Goal: Navigation & Orientation: Find specific page/section

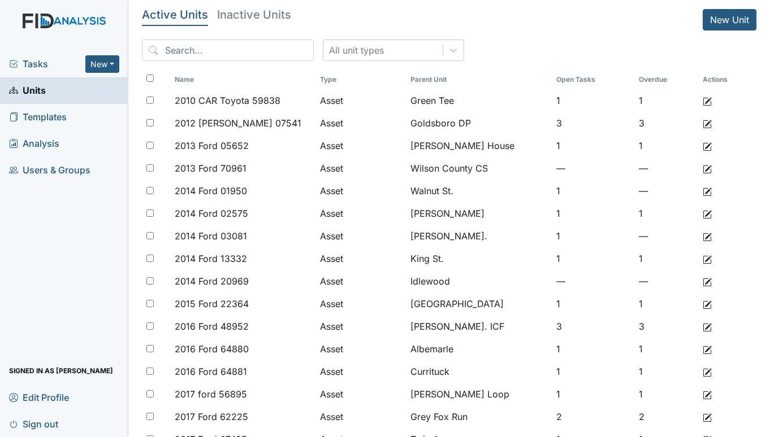
click at [33, 64] on span "Tasks" at bounding box center [47, 64] width 76 height 14
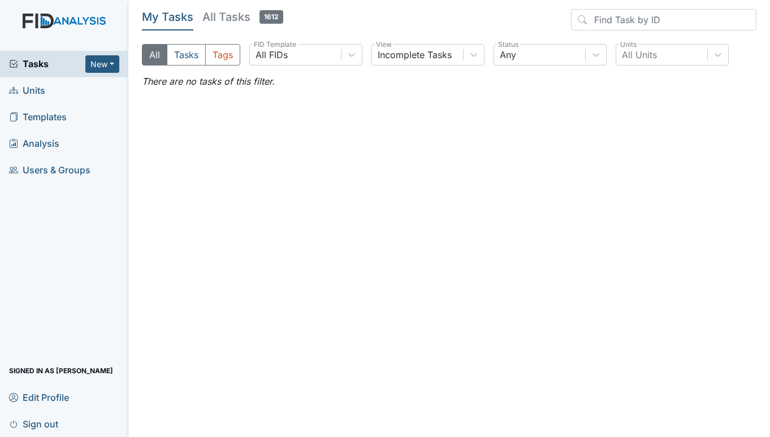
click at [40, 86] on span "Units" at bounding box center [27, 91] width 36 height 18
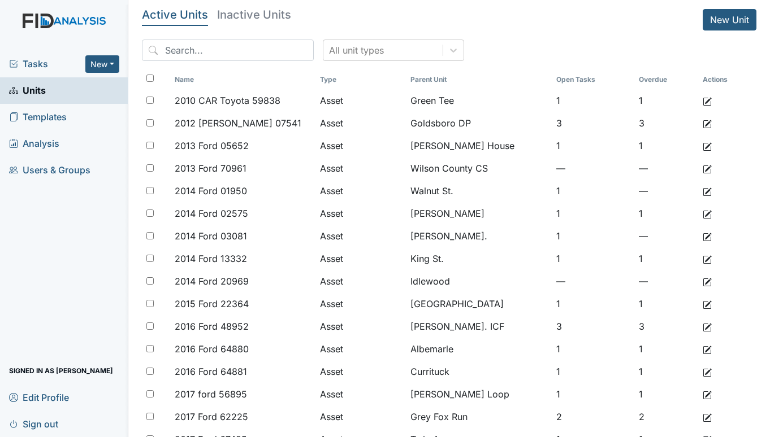
click at [42, 63] on span "Tasks" at bounding box center [47, 64] width 76 height 14
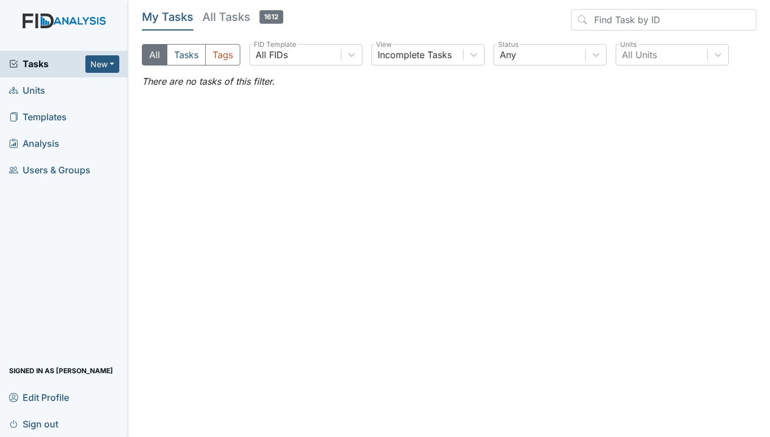
click at [37, 92] on span "Units" at bounding box center [27, 91] width 36 height 18
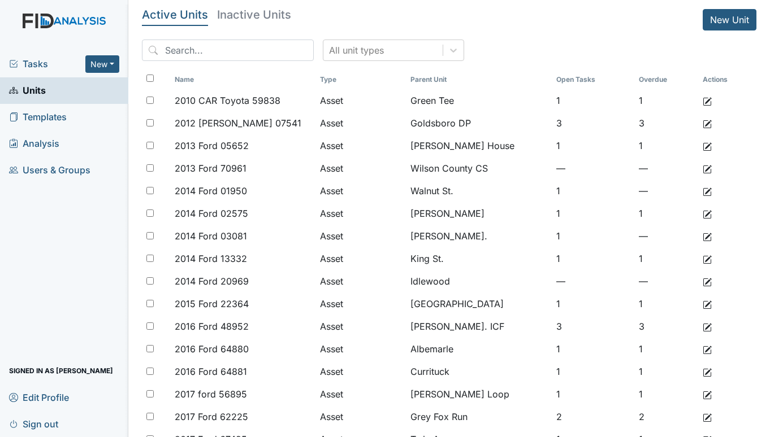
click at [33, 62] on span "Tasks" at bounding box center [47, 64] width 76 height 14
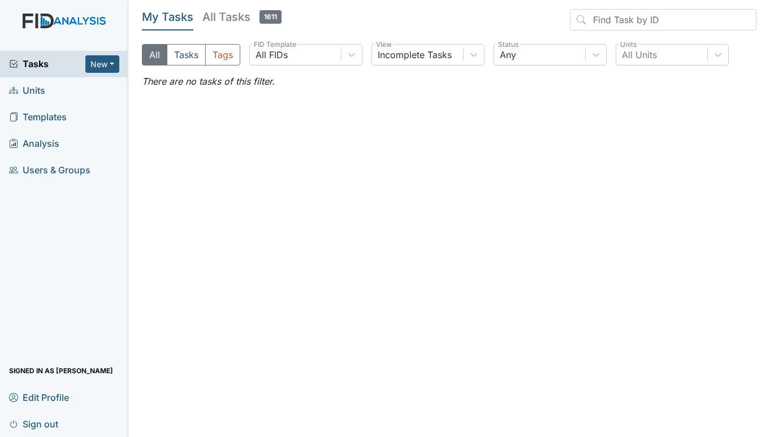
click at [43, 88] on span "Units" at bounding box center [27, 91] width 36 height 18
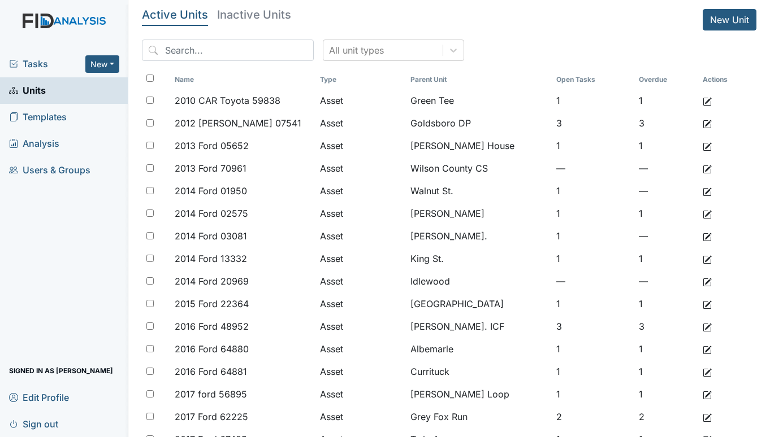
click at [32, 65] on span "Tasks" at bounding box center [47, 64] width 76 height 14
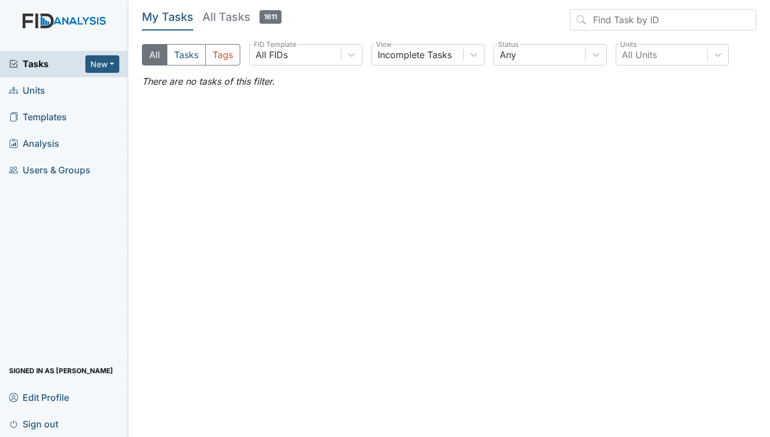
click at [31, 87] on span "Units" at bounding box center [27, 91] width 36 height 18
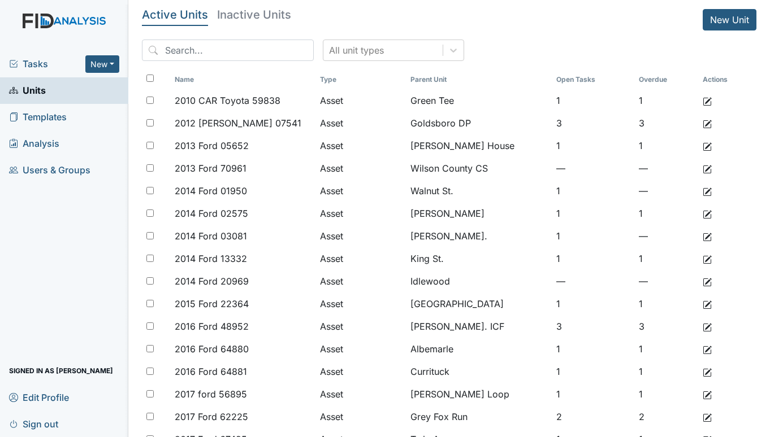
click at [105, 427] on link "Sign out" at bounding box center [64, 424] width 128 height 27
click at [24, 62] on span "Tasks" at bounding box center [47, 64] width 76 height 14
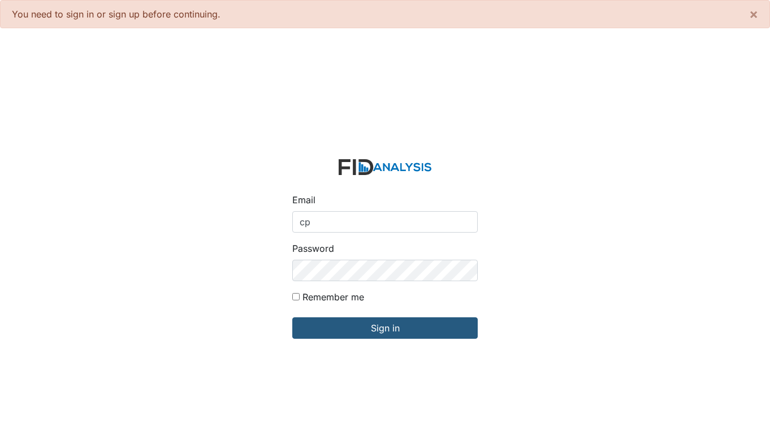
type input "[EMAIL_ADDRESS][DOMAIN_NAME]"
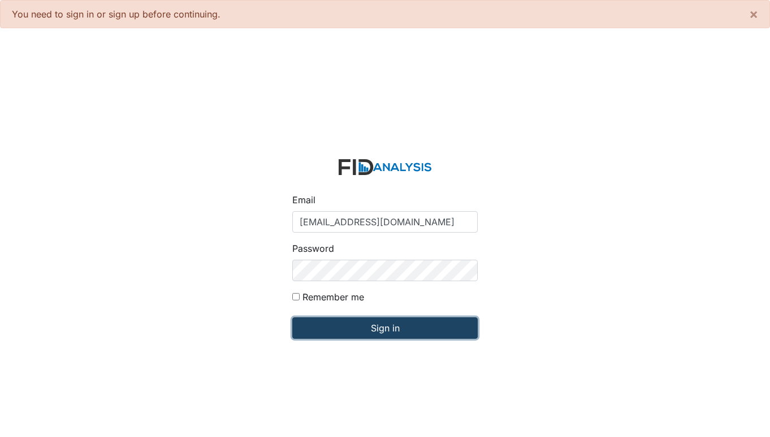
click at [397, 321] on input "Sign in" at bounding box center [384, 328] width 185 height 21
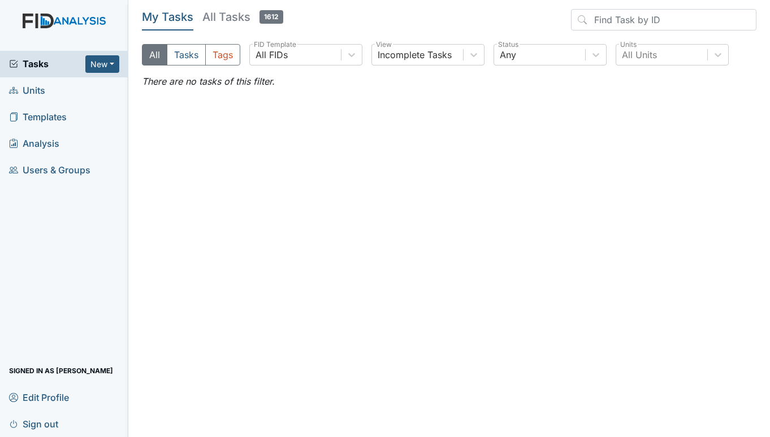
click at [43, 69] on span "Tasks" at bounding box center [47, 64] width 76 height 14
click at [42, 93] on span "Units" at bounding box center [27, 91] width 36 height 18
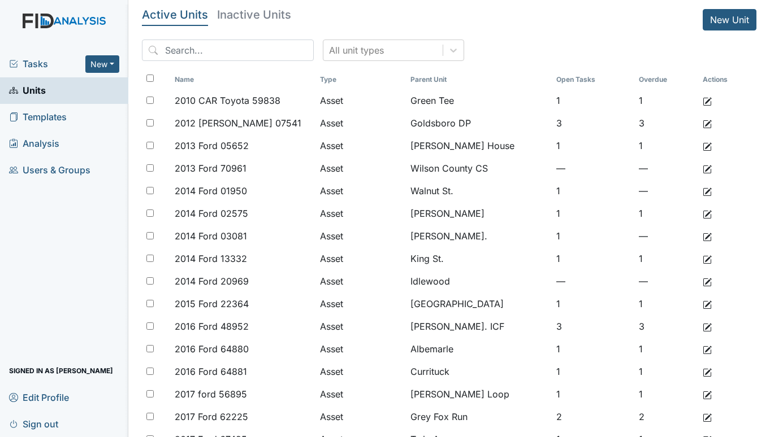
click at [38, 64] on span "Tasks" at bounding box center [47, 64] width 76 height 14
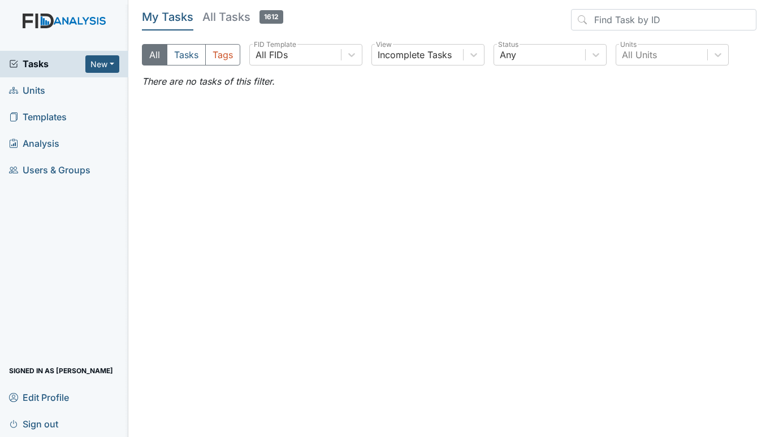
click at [36, 93] on span "Units" at bounding box center [27, 91] width 36 height 18
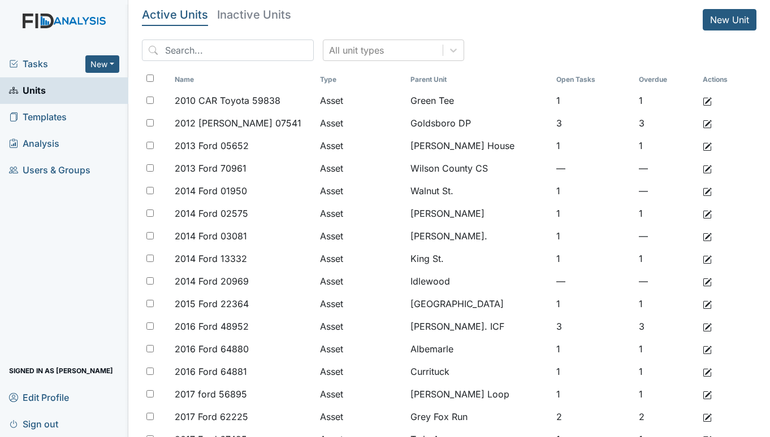
click at [30, 59] on span "Tasks" at bounding box center [47, 64] width 76 height 14
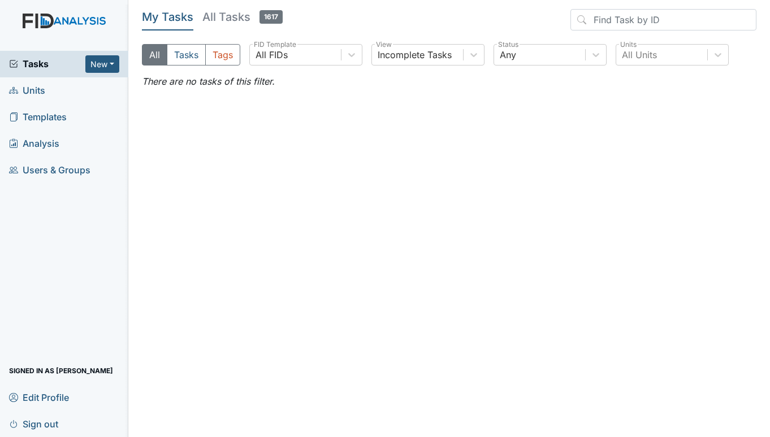
click at [24, 94] on span "Units" at bounding box center [27, 91] width 36 height 18
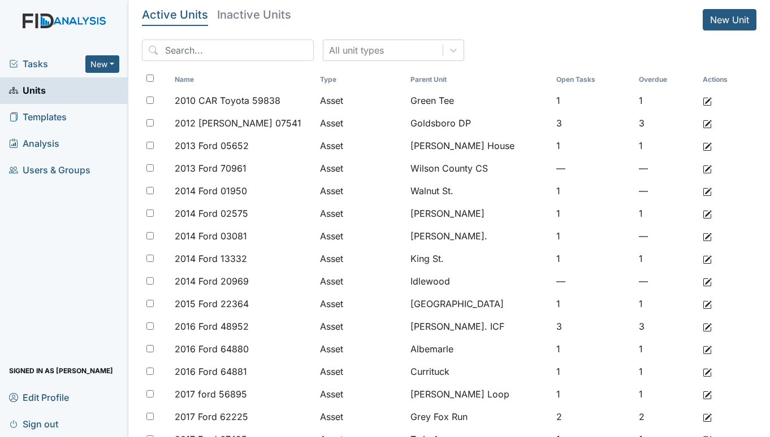
click at [26, 66] on span "Tasks" at bounding box center [47, 64] width 76 height 14
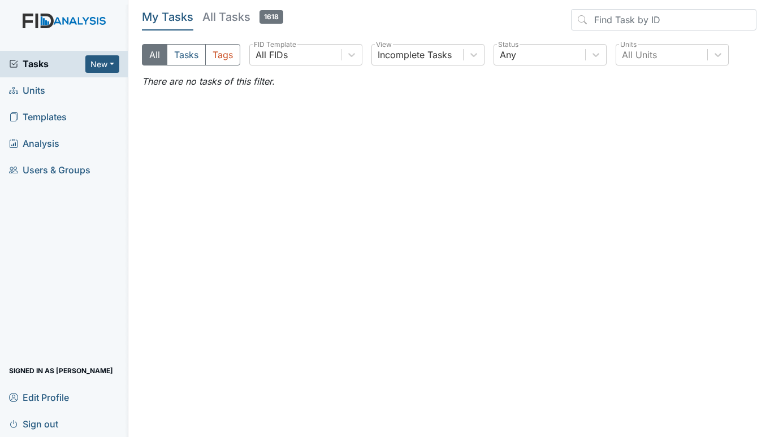
click at [27, 62] on span "Tasks" at bounding box center [47, 64] width 76 height 14
click at [31, 85] on span "Units" at bounding box center [27, 91] width 36 height 18
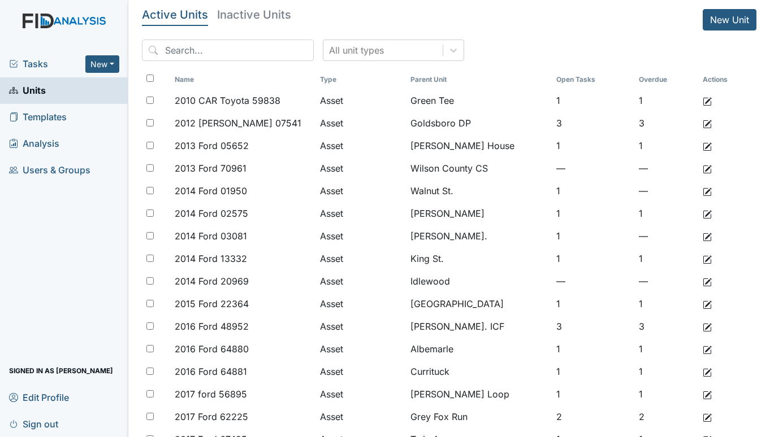
click at [36, 56] on div "Tasks New Form Inspection Document Bundle" at bounding box center [64, 64] width 128 height 27
click at [27, 60] on span "Tasks" at bounding box center [47, 64] width 76 height 14
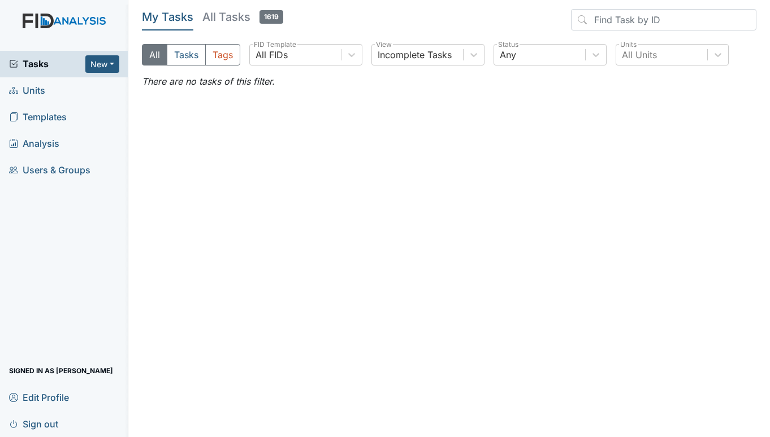
click at [39, 94] on span "Units" at bounding box center [27, 91] width 36 height 18
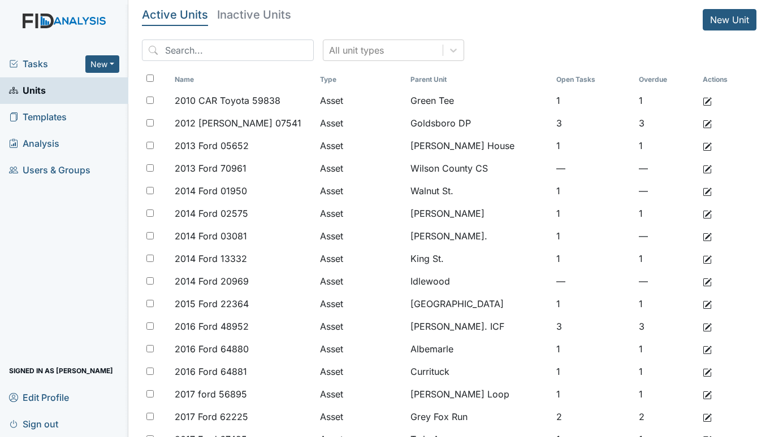
click at [33, 67] on span "Tasks" at bounding box center [47, 64] width 76 height 14
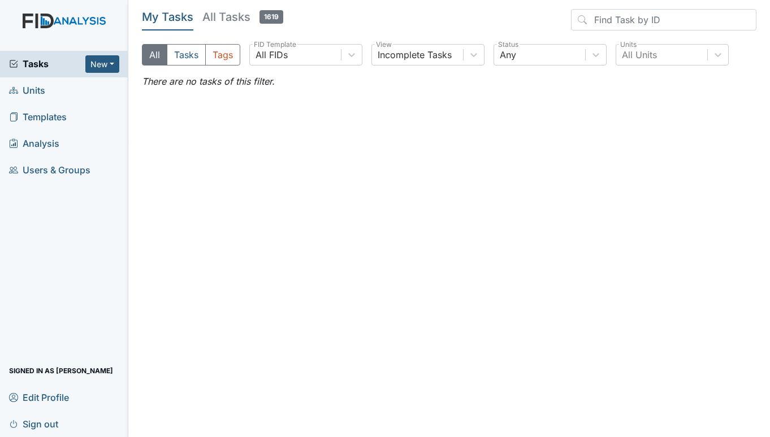
click at [29, 92] on span "Units" at bounding box center [27, 91] width 36 height 18
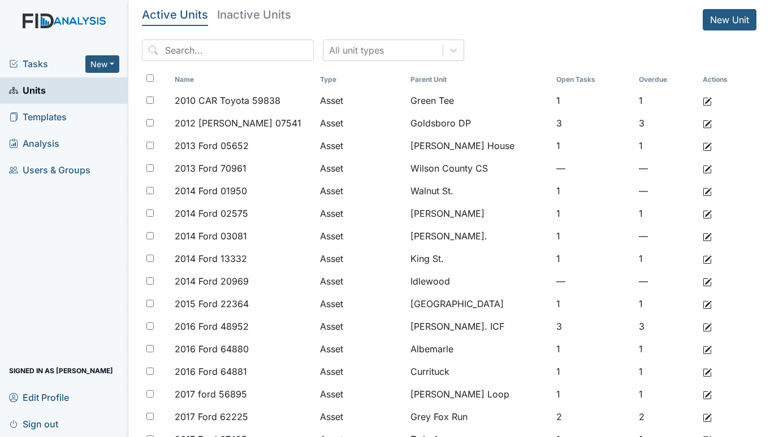
click at [32, 61] on span "Tasks" at bounding box center [47, 64] width 76 height 14
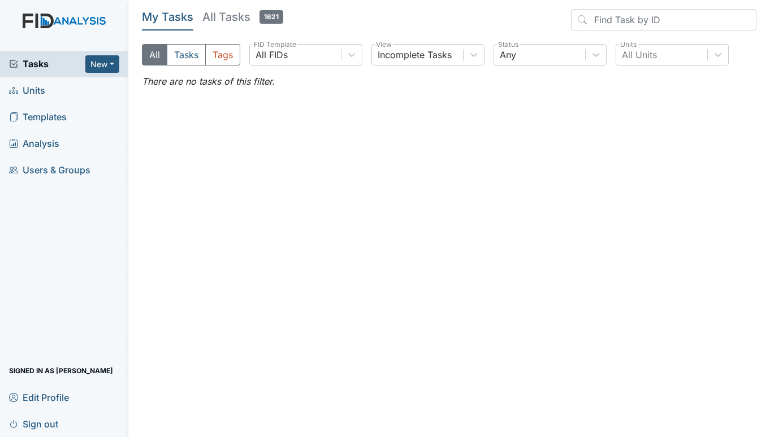
click at [41, 88] on span "Units" at bounding box center [27, 91] width 36 height 18
